Goal: Find specific page/section: Find specific page/section

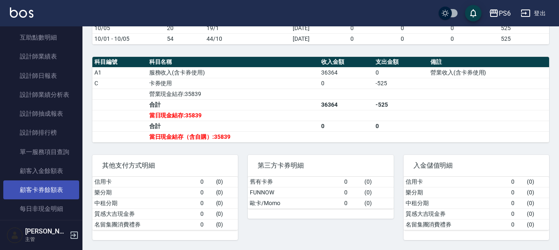
scroll to position [165, 0]
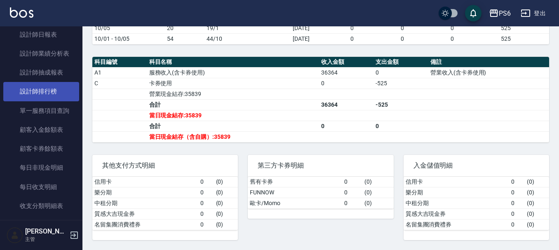
click at [51, 94] on link "設計師排行榜" at bounding box center [41, 91] width 76 height 19
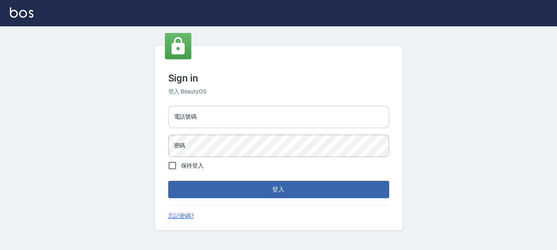
click at [296, 119] on input "電話號碼" at bounding box center [278, 117] width 221 height 22
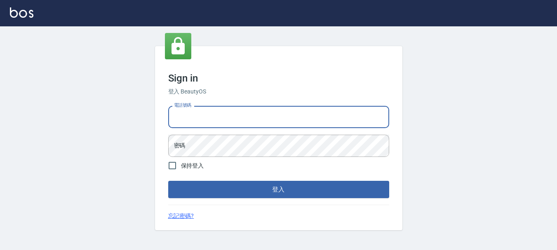
type input "0983811952"
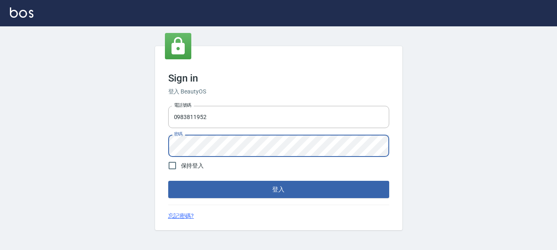
click at [168, 181] on button "登入" at bounding box center [278, 189] width 221 height 17
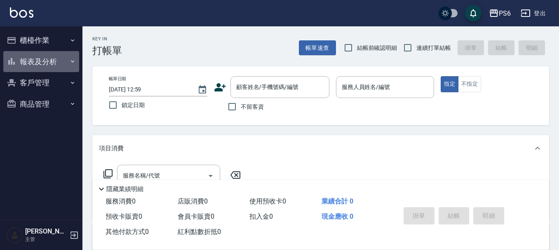
click at [44, 66] on button "報表及分析" at bounding box center [41, 61] width 76 height 21
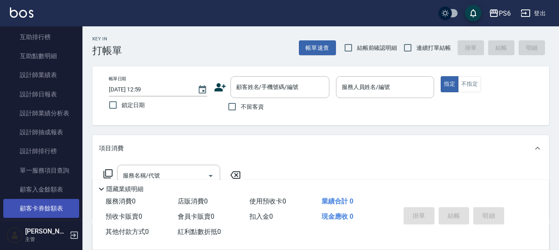
scroll to position [165, 0]
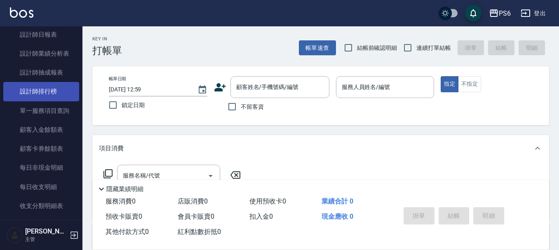
click at [56, 89] on link "設計師排行榜" at bounding box center [41, 91] width 76 height 19
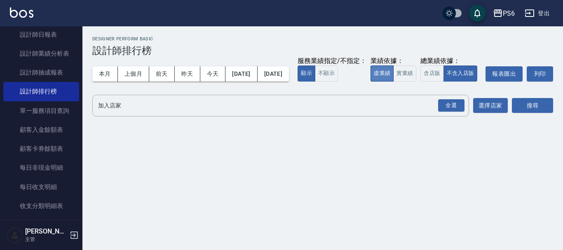
click at [370, 82] on button "虛業績" at bounding box center [381, 74] width 23 height 16
click at [174, 113] on input "加入店家" at bounding box center [274, 105] width 357 height 14
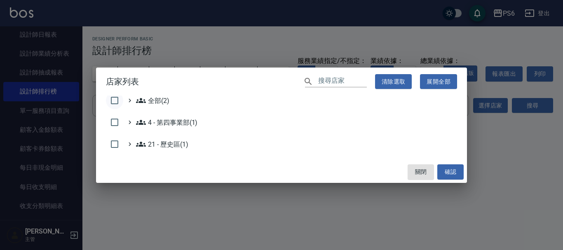
click at [113, 101] on input "checkbox" at bounding box center [114, 100] width 17 height 17
checkbox input "true"
drag, startPoint x: 445, startPoint y: 178, endPoint x: 491, endPoint y: 158, distance: 49.8
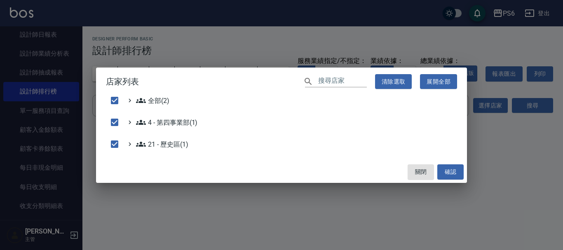
click at [447, 176] on button "確認" at bounding box center [450, 171] width 26 height 15
checkbox input "false"
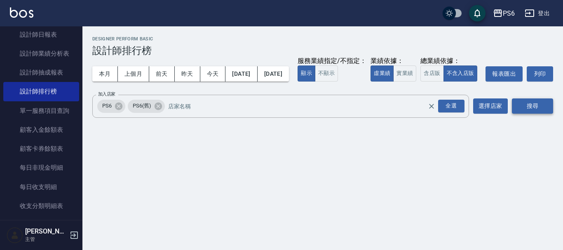
click at [521, 114] on button "搜尋" at bounding box center [532, 105] width 41 height 15
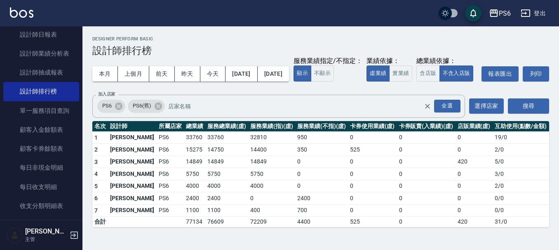
scroll to position [4, 0]
